Goal: Transaction & Acquisition: Download file/media

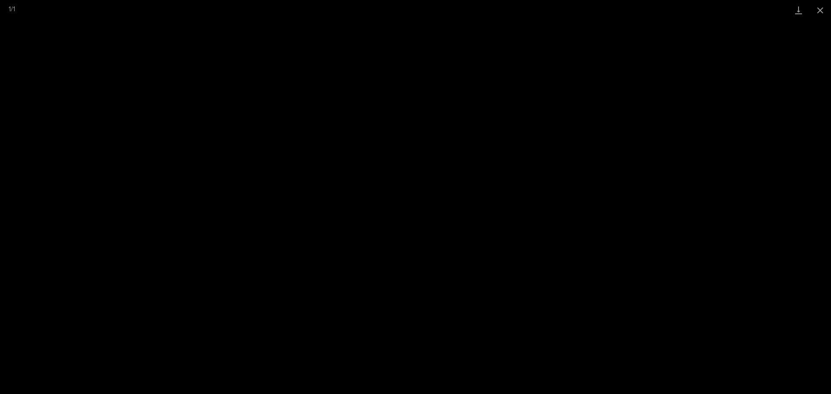
scroll to position [284, 0]
drag, startPoint x: 817, startPoint y: 14, endPoint x: 799, endPoint y: 18, distance: 17.7
click at [817, 14] on button "Close gallery" at bounding box center [820, 10] width 22 height 20
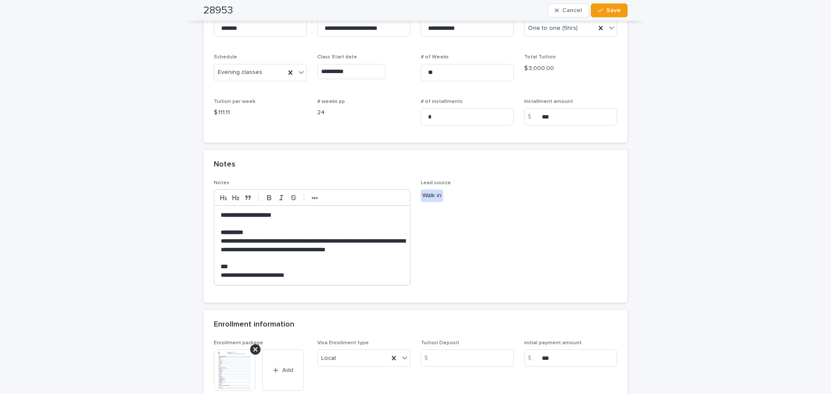
scroll to position [0, 0]
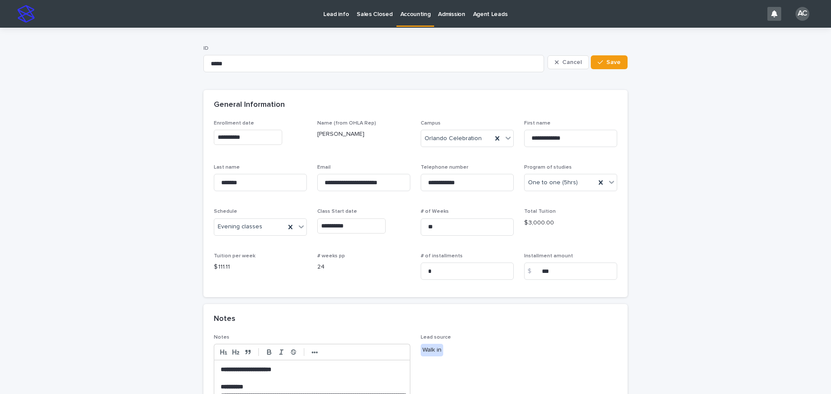
click at [419, 20] on link "Accounting" at bounding box center [415, 13] width 38 height 26
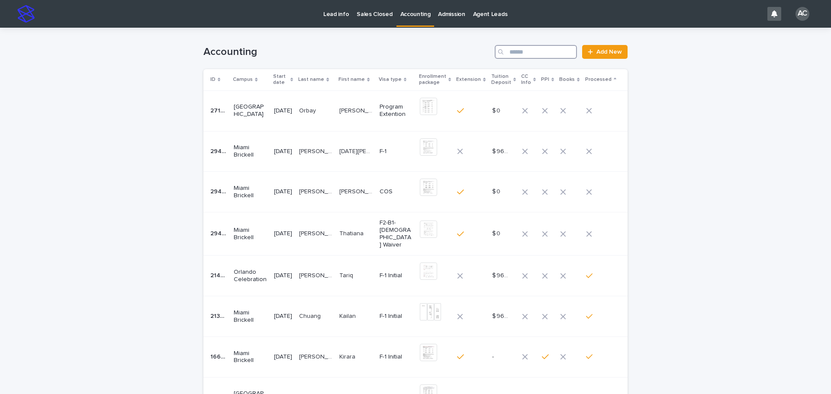
click at [533, 56] on input "Search" at bounding box center [536, 52] width 82 height 14
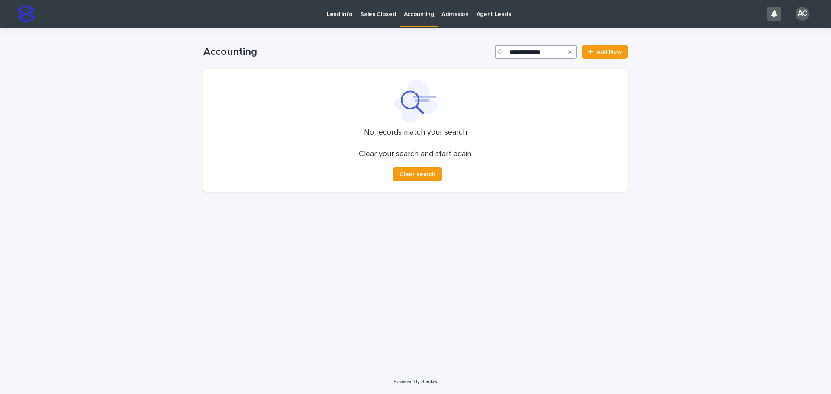
drag, startPoint x: 554, startPoint y: 50, endPoint x: 417, endPoint y: 59, distance: 137.5
click at [417, 59] on div "**********" at bounding box center [415, 49] width 424 height 42
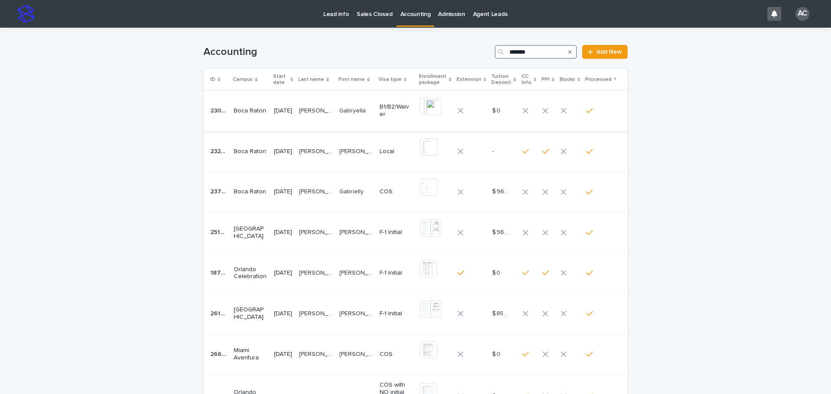
type input "*******"
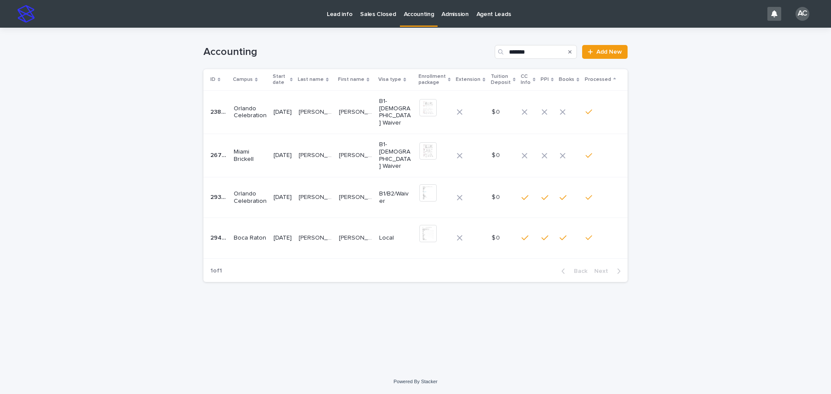
click at [355, 233] on p "[PERSON_NAME]" at bounding box center [356, 237] width 35 height 9
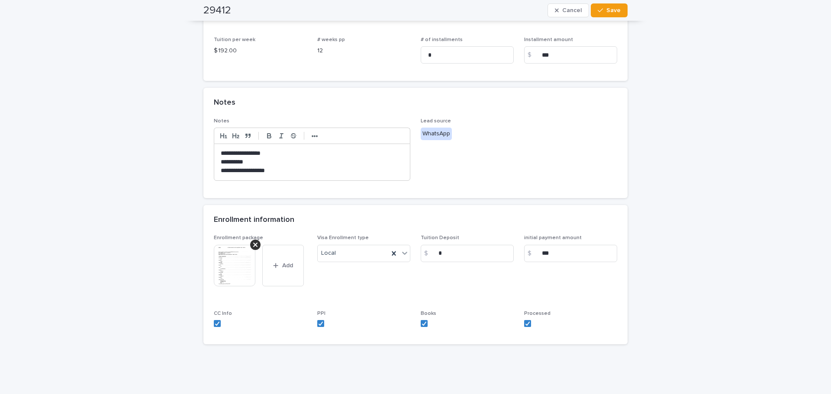
scroll to position [242, 0]
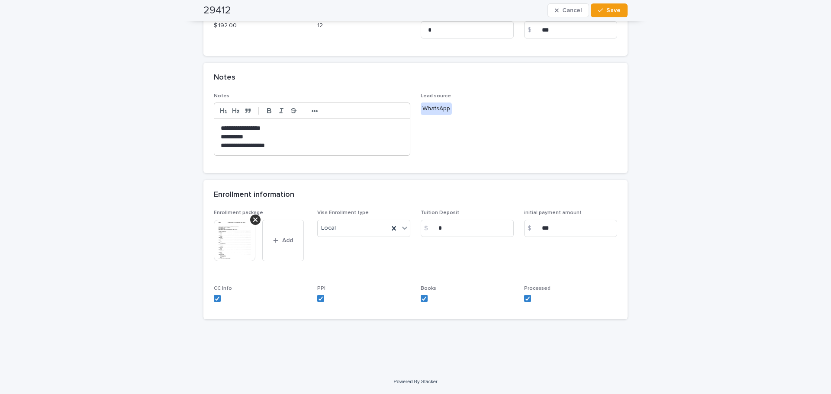
click at [239, 238] on img at bounding box center [235, 241] width 42 height 42
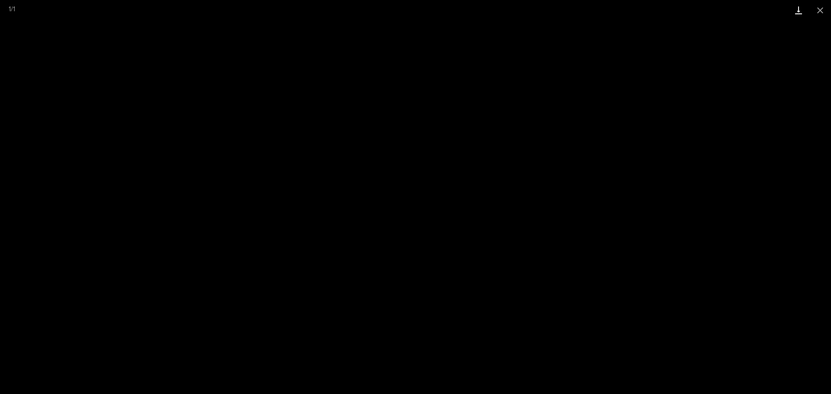
click at [804, 13] on link "Download" at bounding box center [799, 10] width 22 height 20
drag, startPoint x: 813, startPoint y: 8, endPoint x: 802, endPoint y: 10, distance: 11.4
click at [813, 8] on button "Close gallery" at bounding box center [820, 10] width 22 height 20
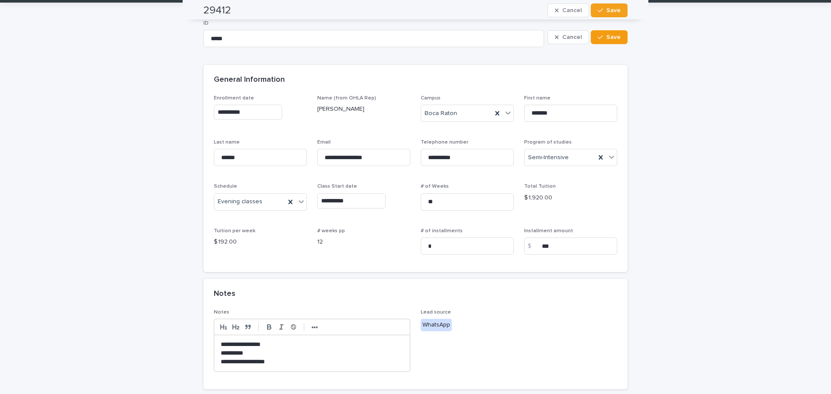
scroll to position [0, 0]
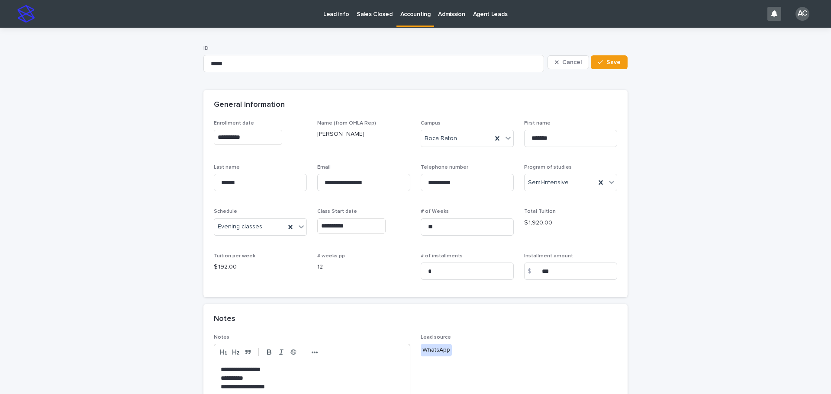
click at [406, 9] on p "Accounting" at bounding box center [415, 9] width 30 height 18
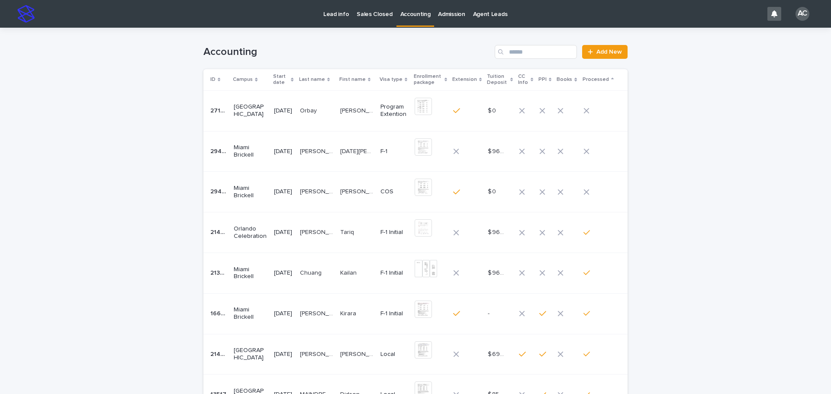
click at [524, 59] on div "Accounting Add New" at bounding box center [415, 49] width 424 height 42
click at [522, 54] on input "Search" at bounding box center [536, 52] width 82 height 14
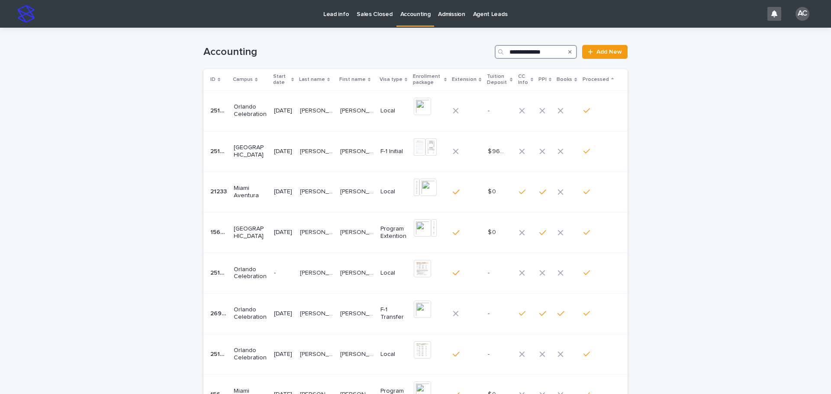
type input "**********"
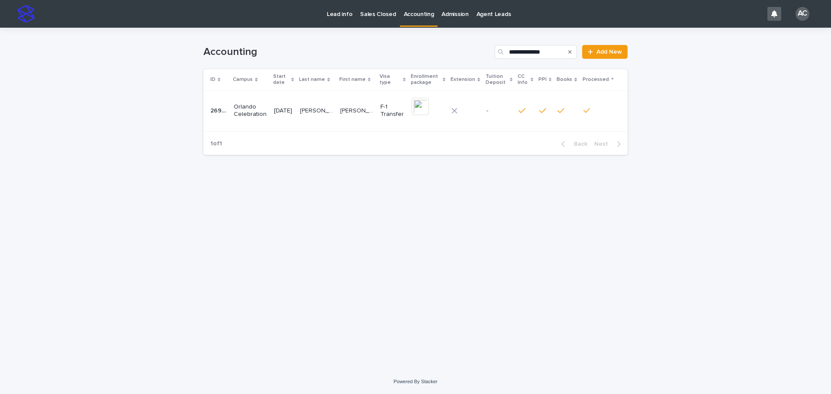
click at [239, 108] on p "Orlando Celebration" at bounding box center [250, 110] width 33 height 15
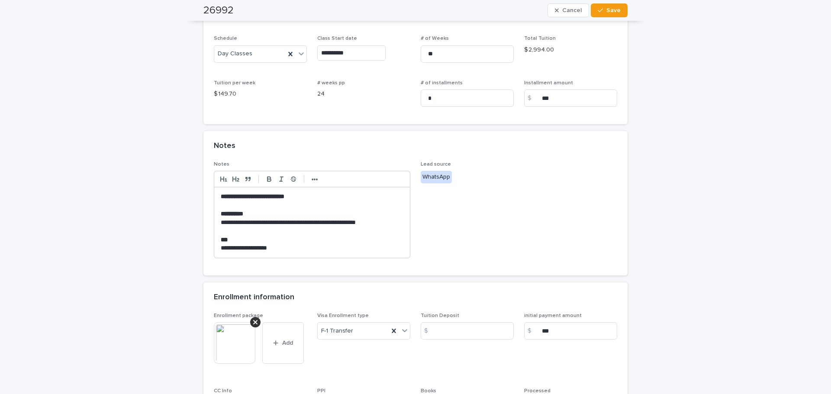
scroll to position [276, 0]
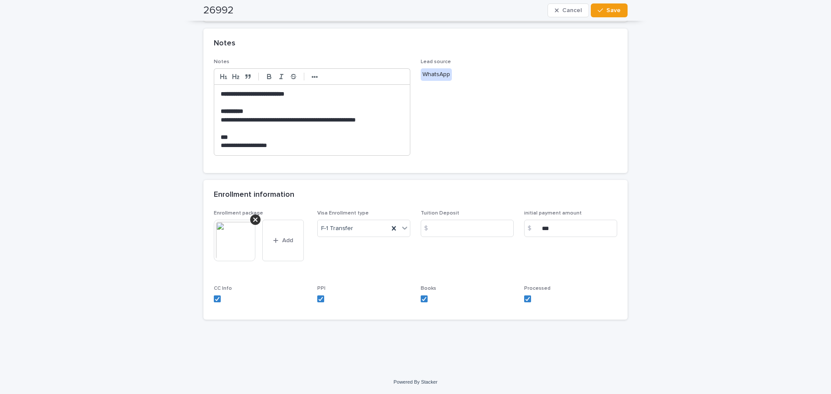
click at [245, 241] on img at bounding box center [235, 241] width 42 height 42
